Goal: Task Accomplishment & Management: Use online tool/utility

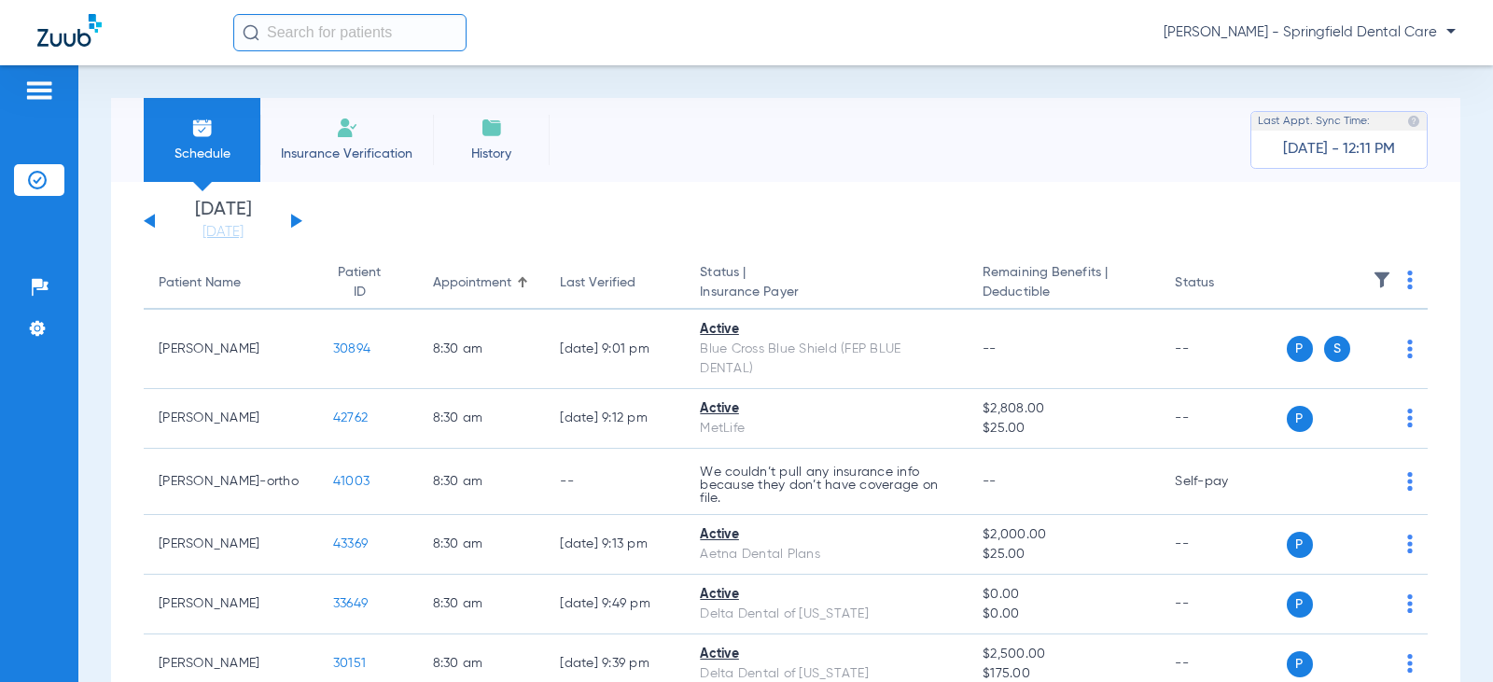
click at [299, 25] on input "text" at bounding box center [349, 32] width 233 height 37
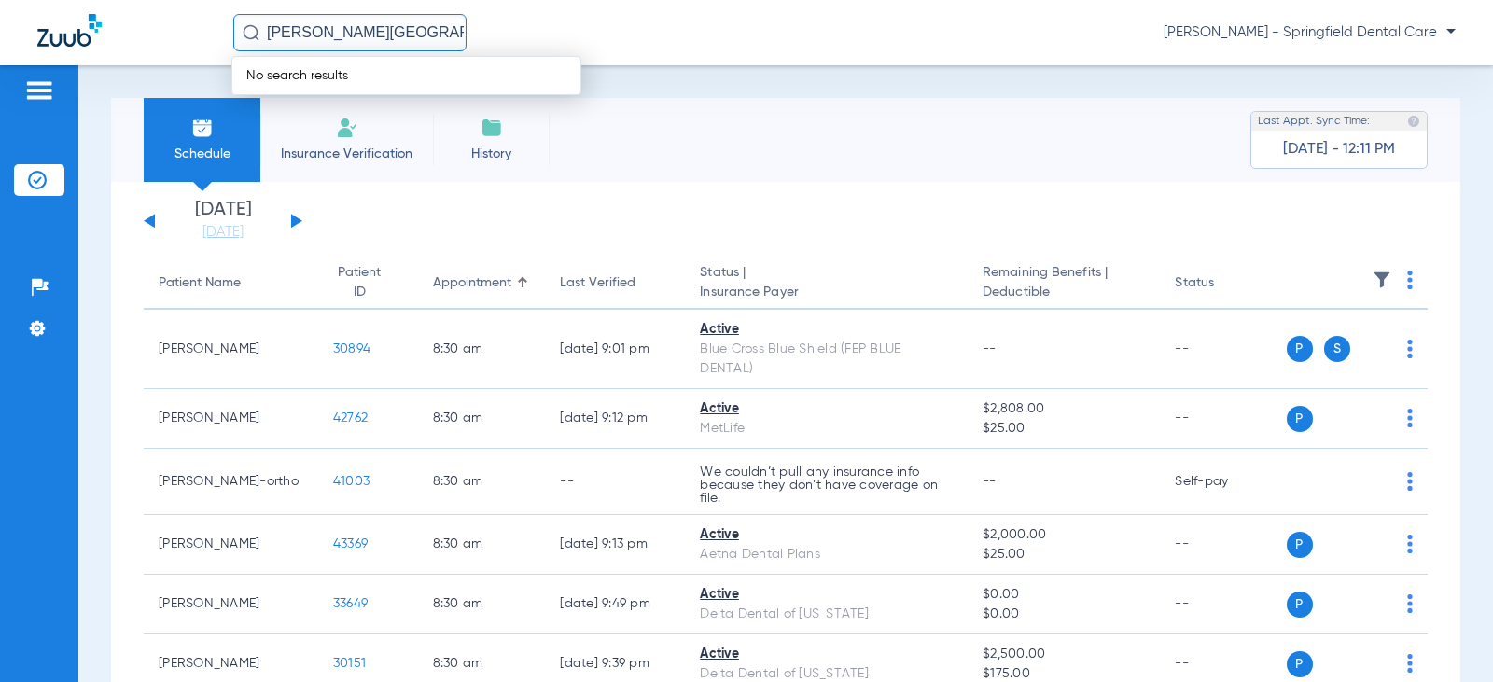
click at [298, 25] on input "[PERSON_NAME][GEOGRAPHIC_DATA]" at bounding box center [349, 32] width 233 height 37
click at [303, 34] on input "kenbt [PERSON_NAME]" at bounding box center [349, 32] width 233 height 37
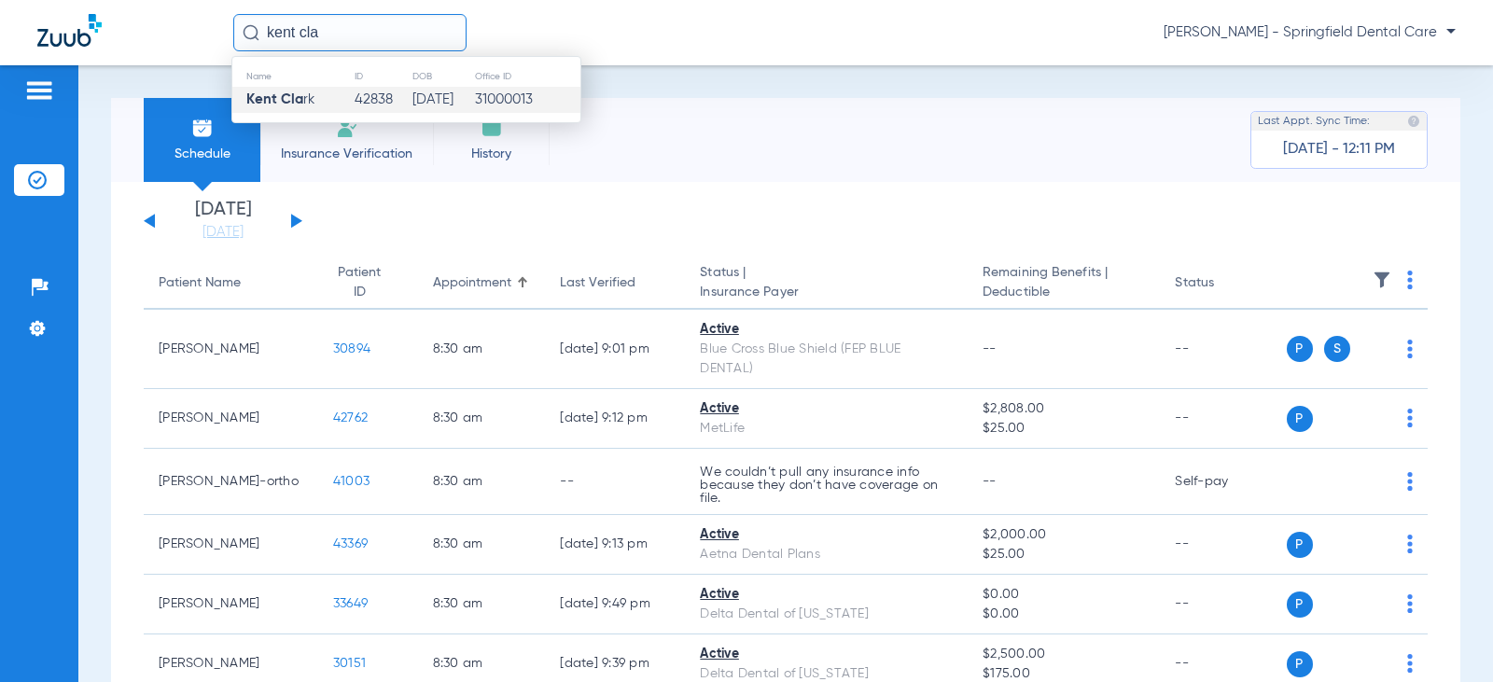
type input "kent cla"
click at [298, 100] on strong "Kent Cla" at bounding box center [274, 99] width 57 height 14
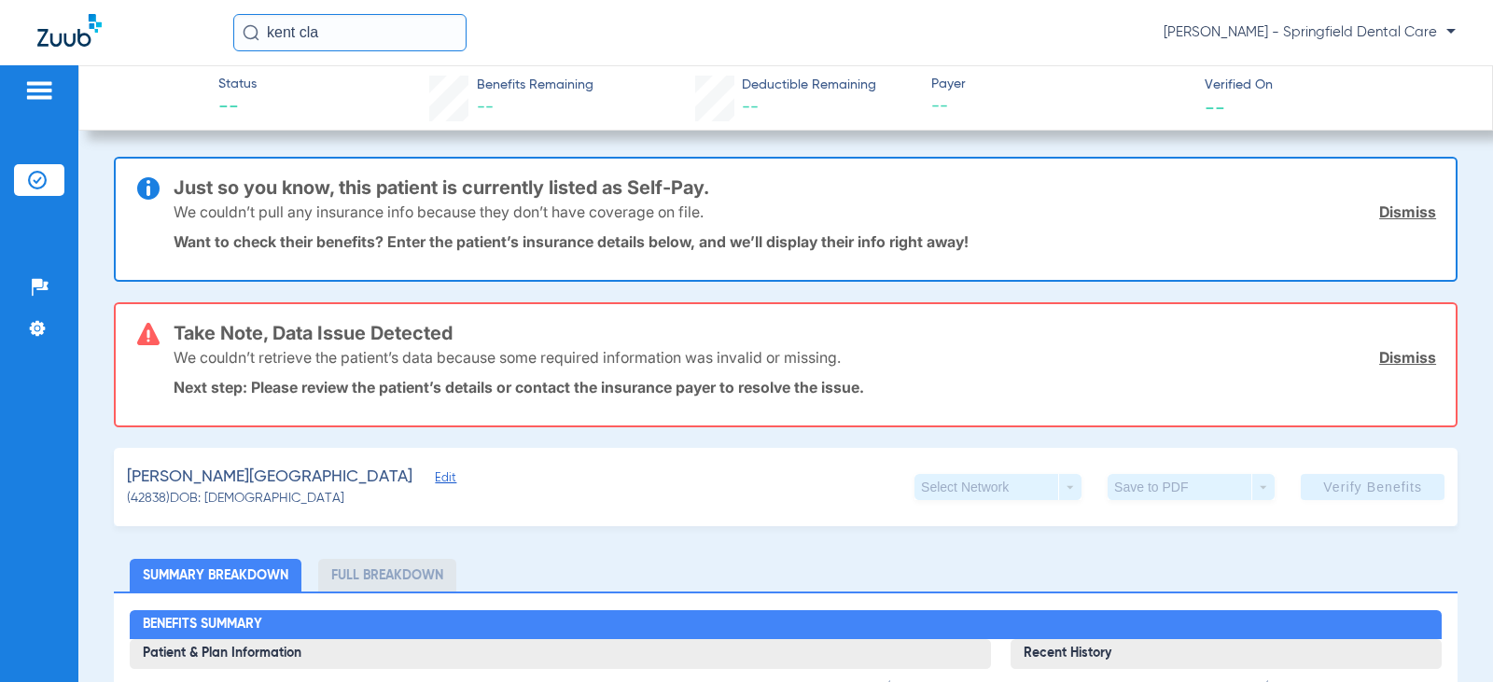
click at [435, 483] on span "Edit" at bounding box center [443, 480] width 17 height 18
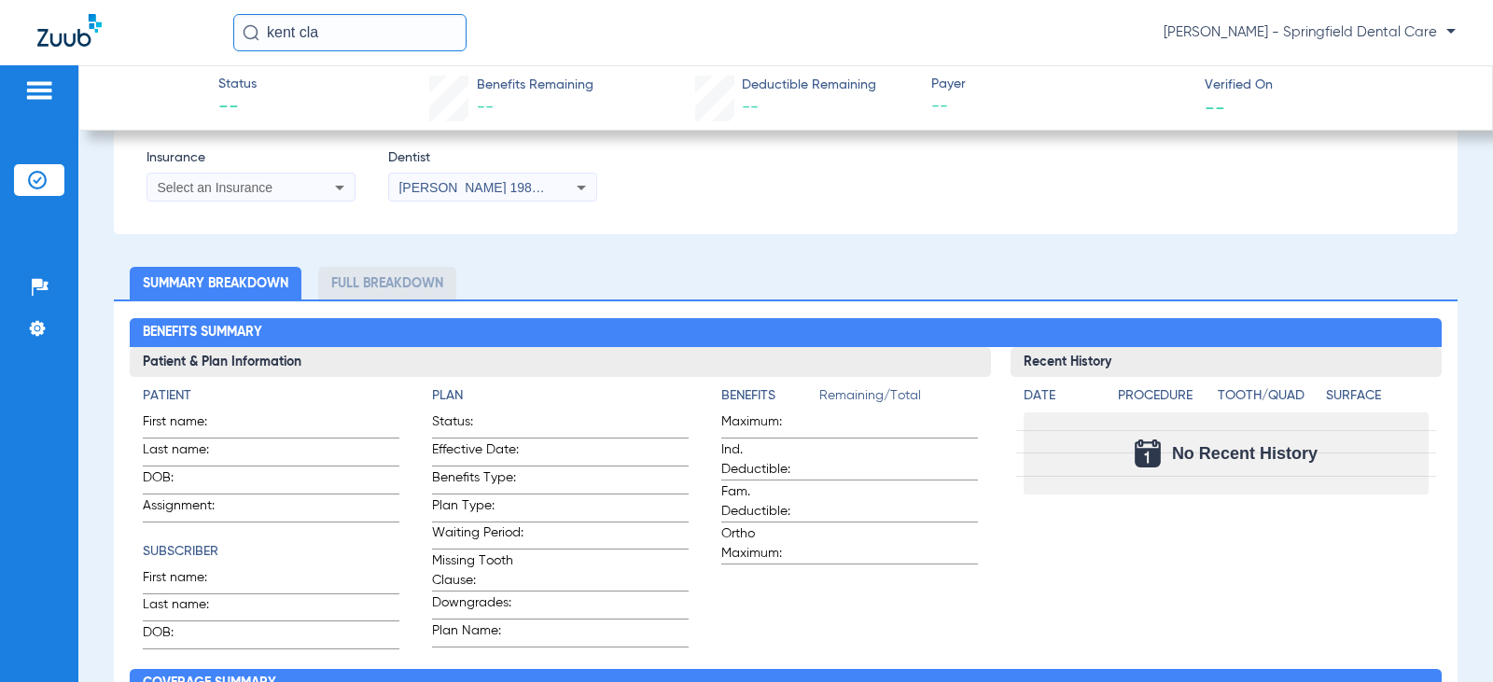
scroll to position [373, 0]
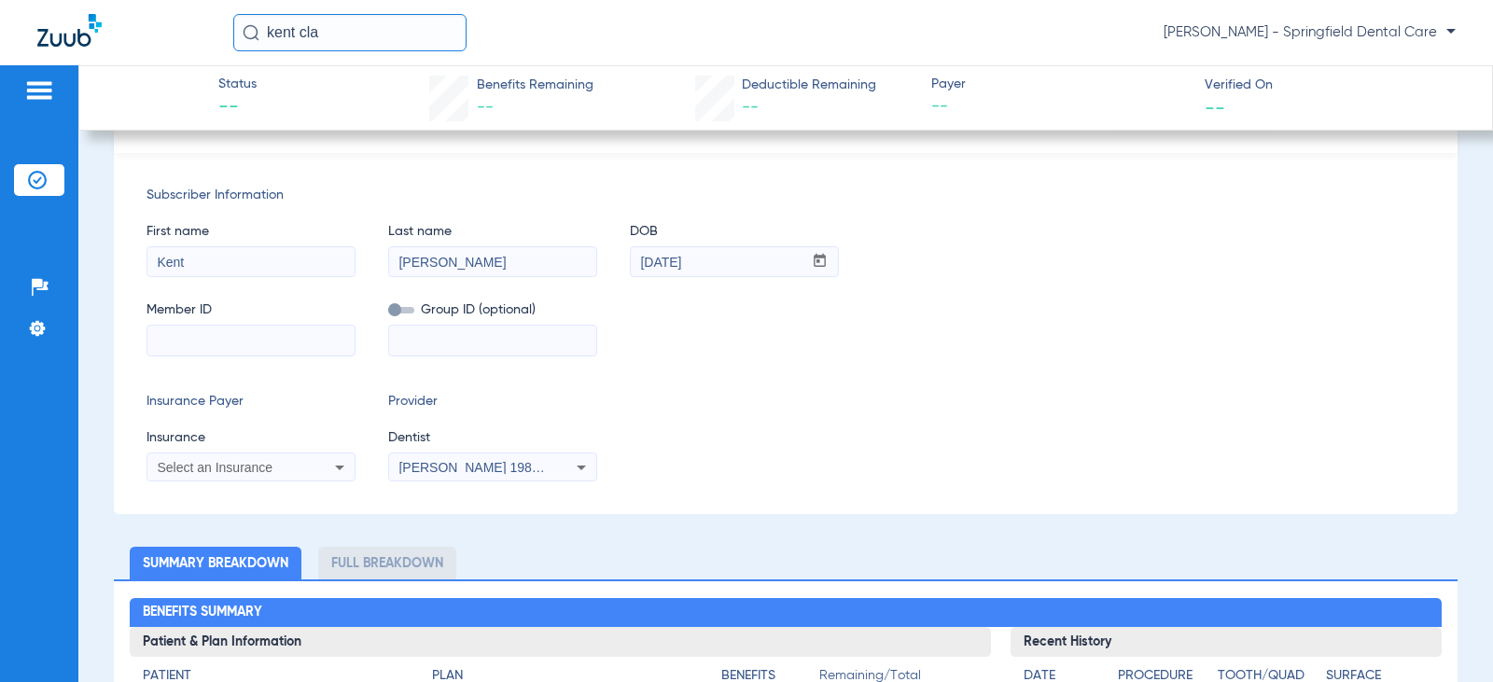
click at [248, 336] on input at bounding box center [250, 341] width 207 height 30
paste input "8004625401"
type input "8004625401"
click at [315, 469] on div "Select an Insurance" at bounding box center [250, 467] width 207 height 22
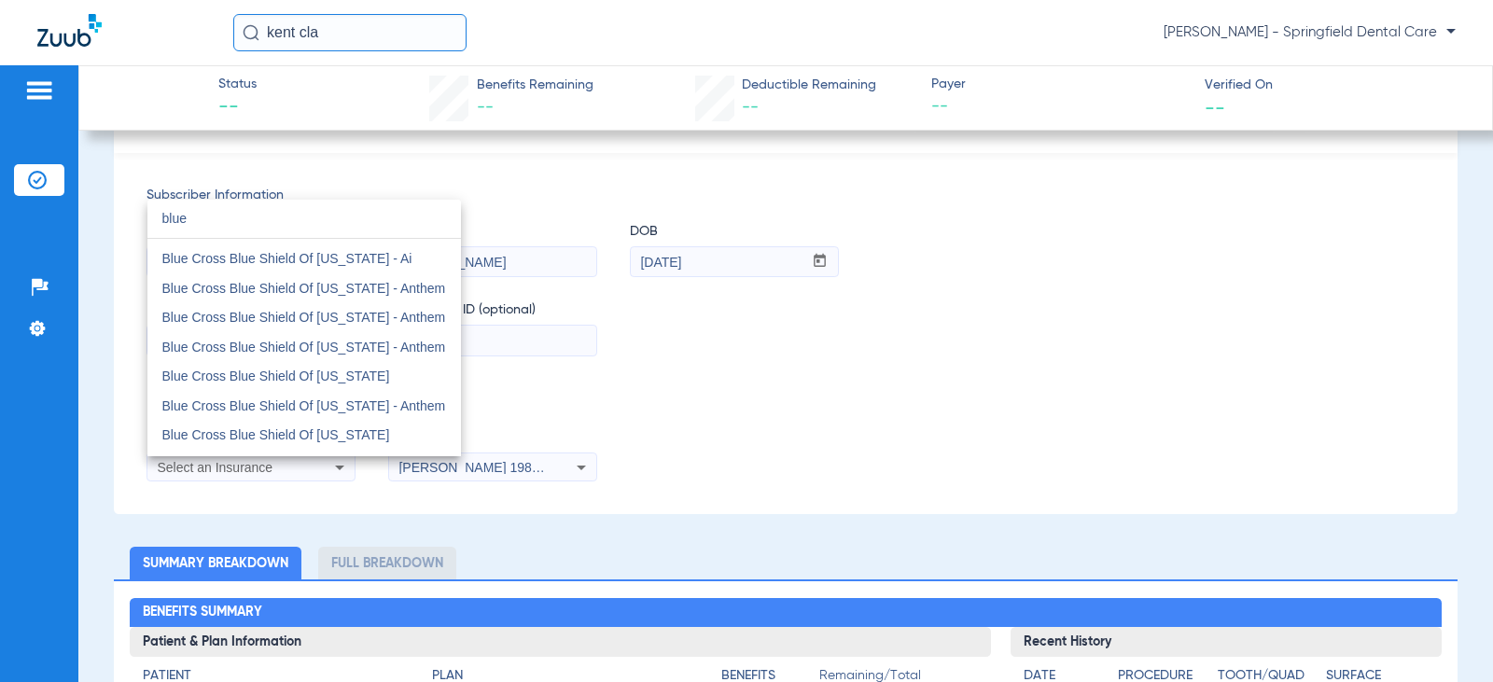
scroll to position [280, 0]
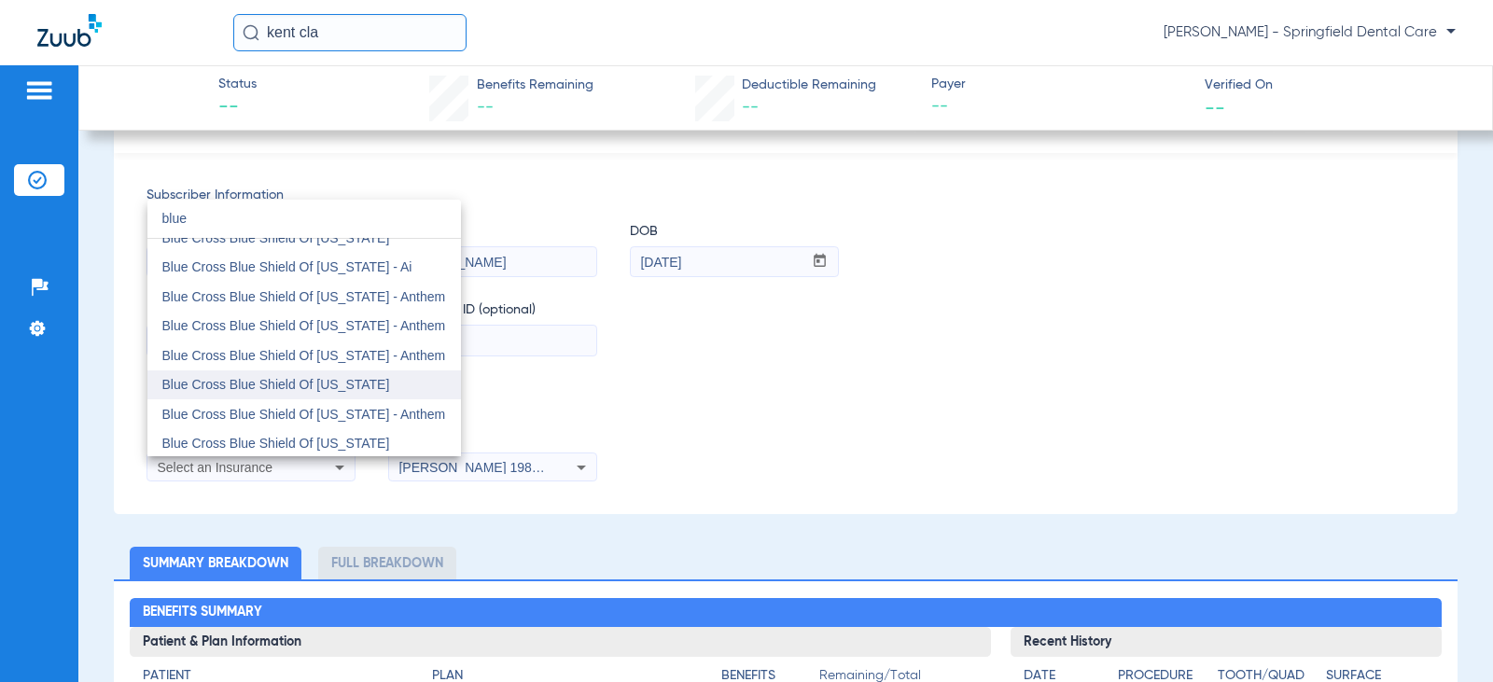
type input "blue"
click at [306, 393] on mat-option "Blue Cross Blue Shield Of [US_STATE]" at bounding box center [303, 385] width 313 height 30
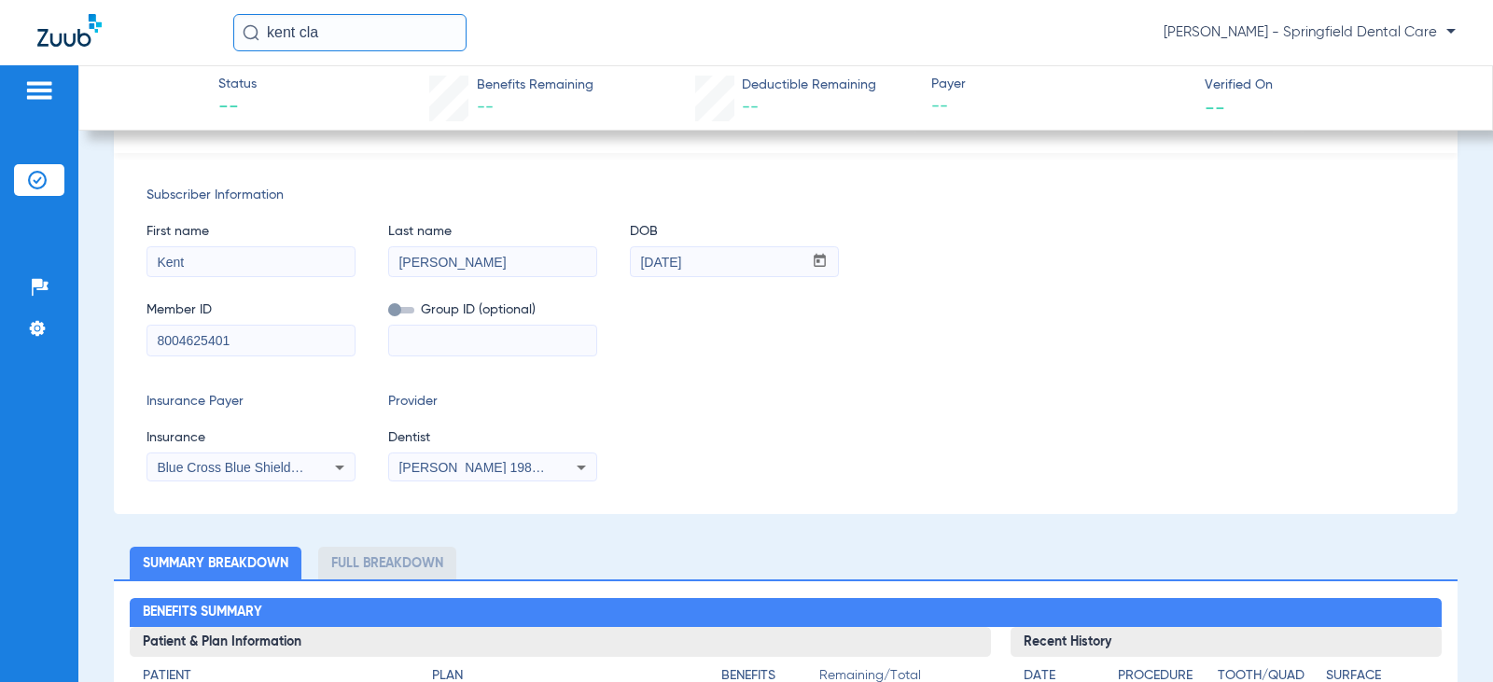
click at [499, 475] on div "[PERSON_NAME] 1982829420" at bounding box center [492, 467] width 207 height 22
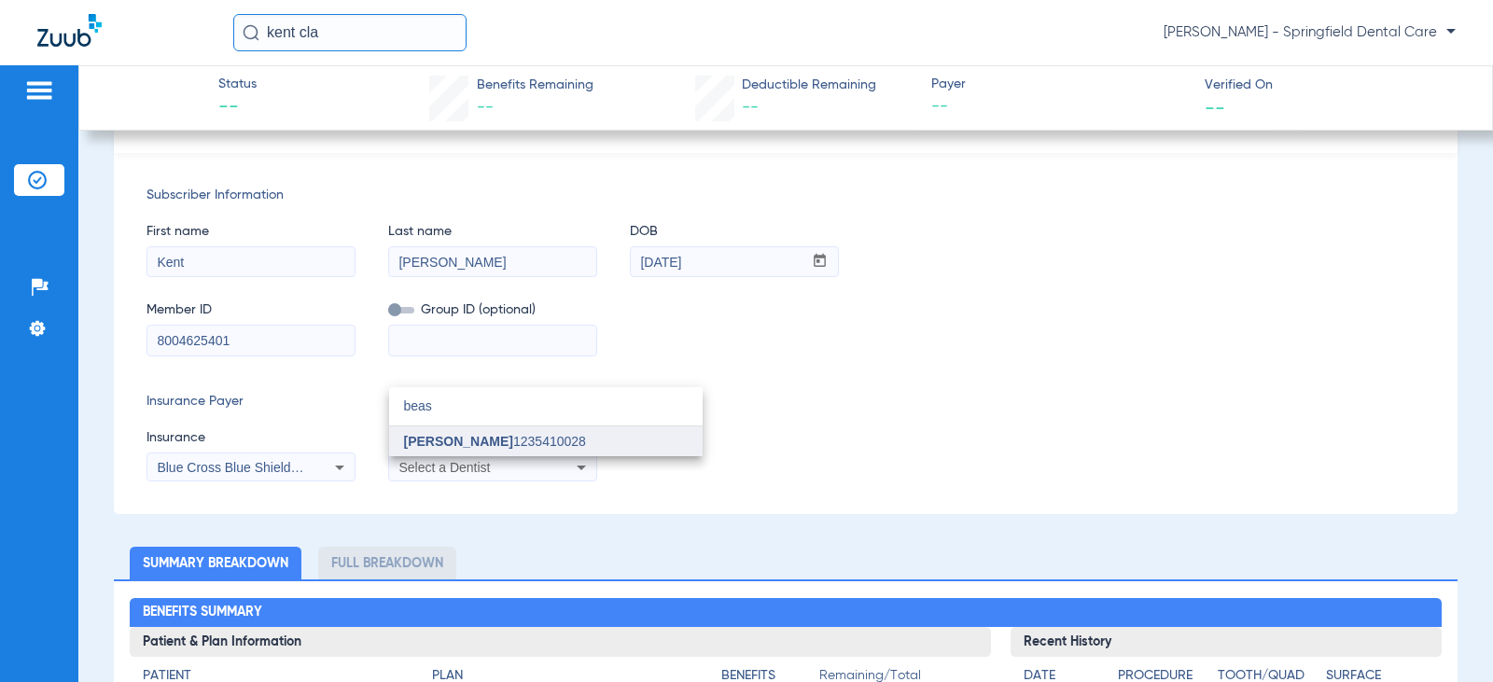
type input "beas"
click at [487, 432] on mat-option "[PERSON_NAME] 1235410028" at bounding box center [545, 441] width 313 height 30
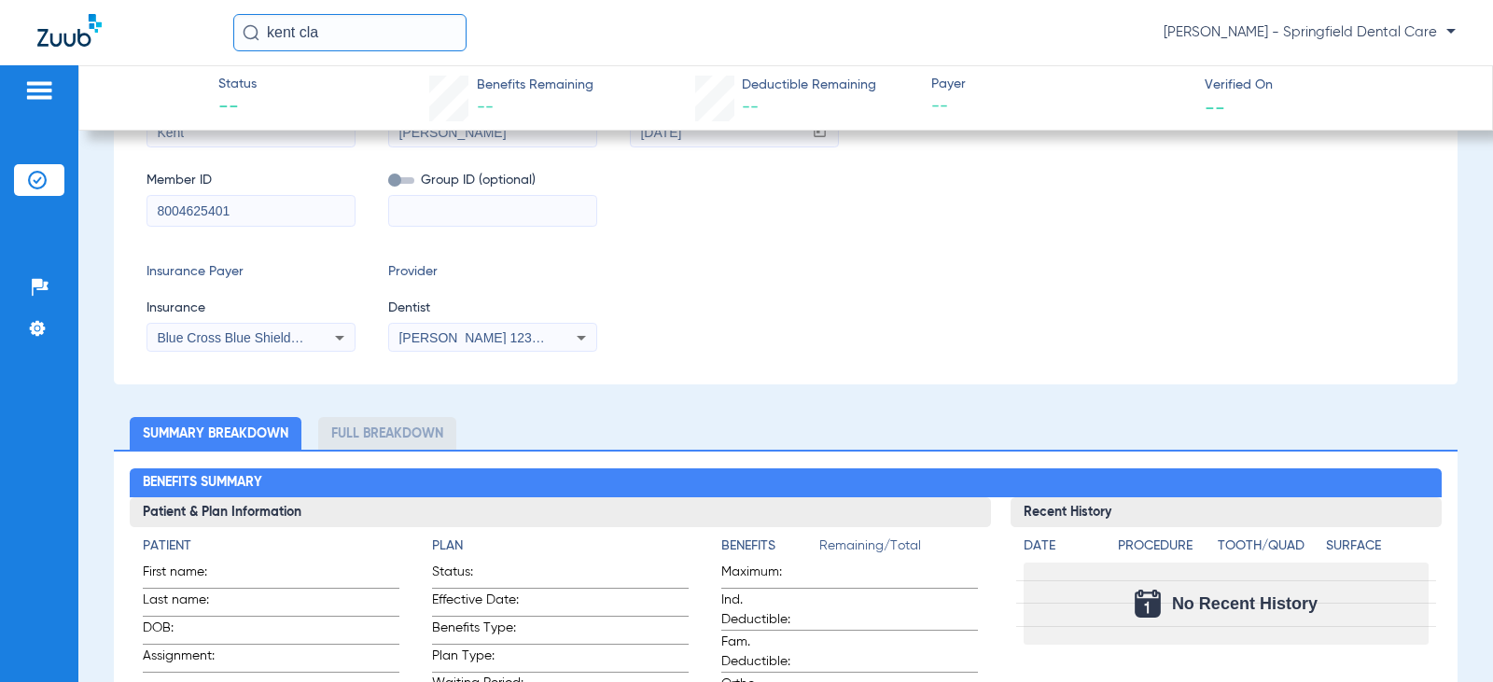
scroll to position [0, 0]
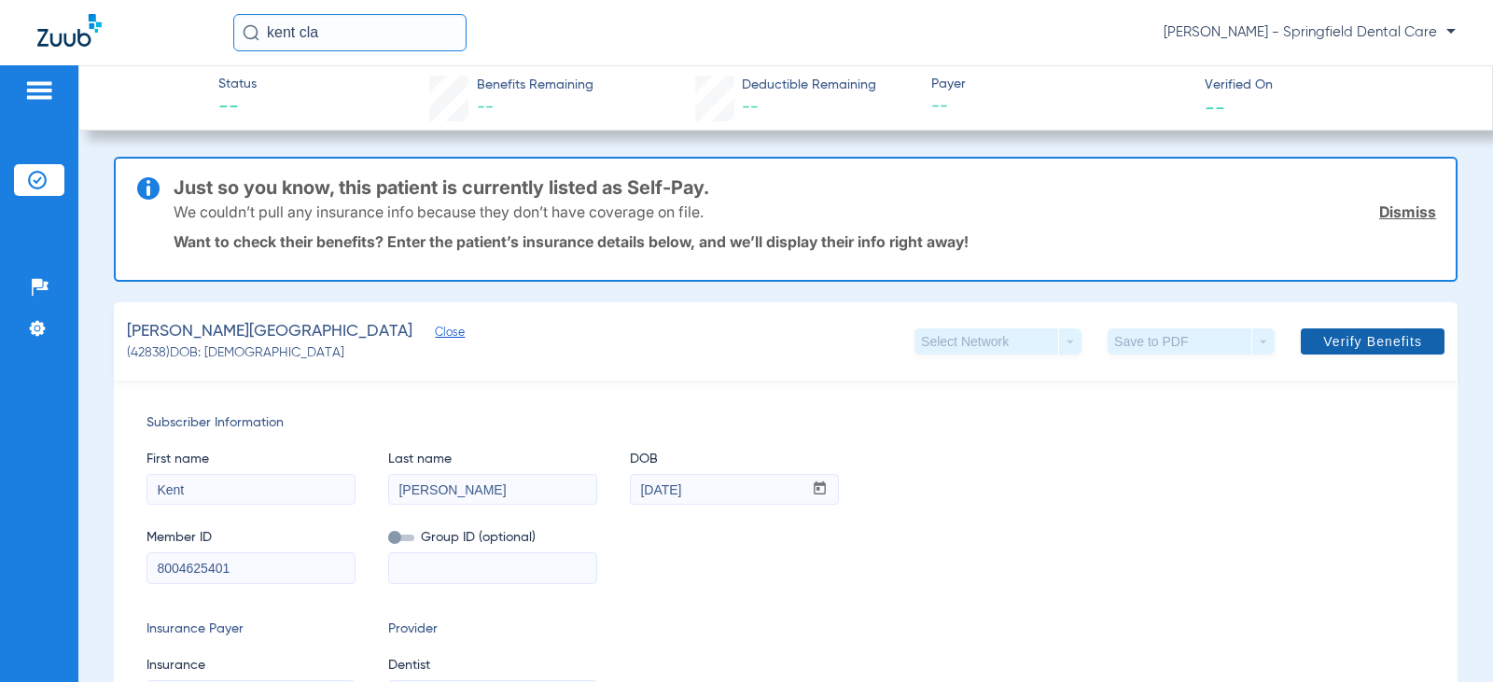
click at [1365, 339] on span "Verify Benefits" at bounding box center [1372, 341] width 99 height 15
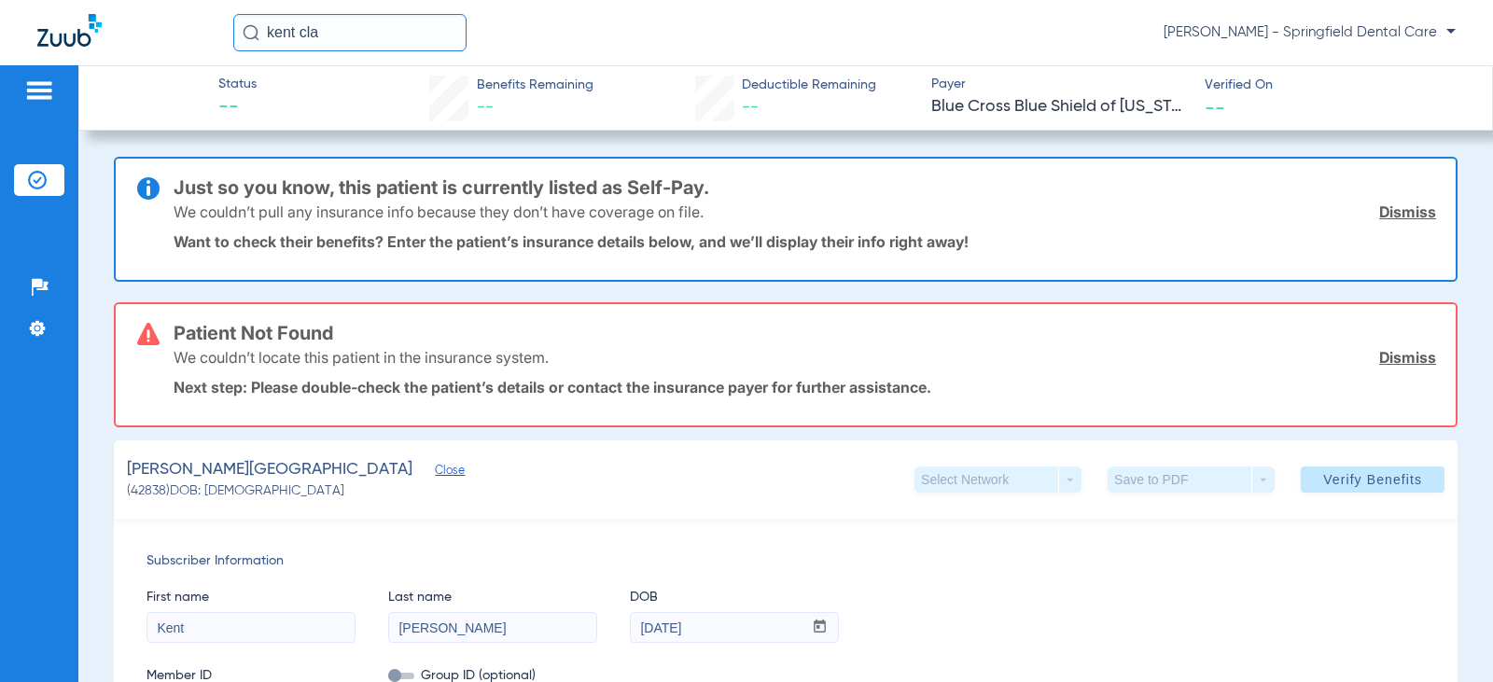
drag, startPoint x: 332, startPoint y: 35, endPoint x: 165, endPoint y: 47, distance: 167.5
click at [165, 46] on div "kent cla [PERSON_NAME] - Springfield Dental Care" at bounding box center [746, 32] width 1493 height 65
click at [369, 21] on input "kent cla" at bounding box center [349, 32] width 233 height 37
type input "[PERSON_NAME]"
